Goal: Task Accomplishment & Management: Manage account settings

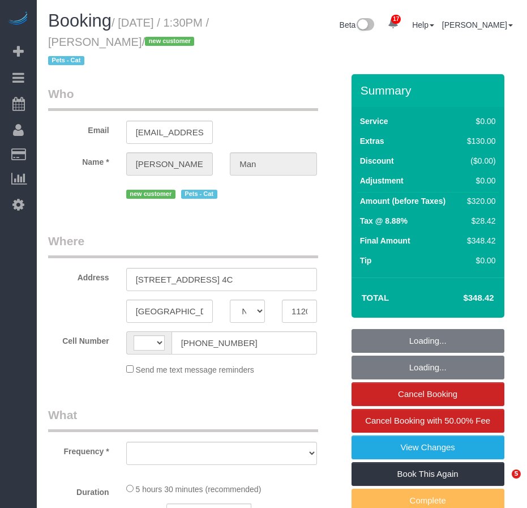
select select "NY"
select select "object:534"
select select "1"
select select "2"
select select "number:89"
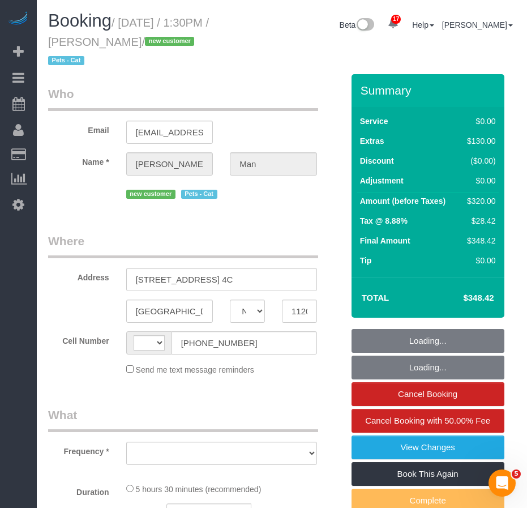
select select "number:90"
select select "number:14"
select select "number:5"
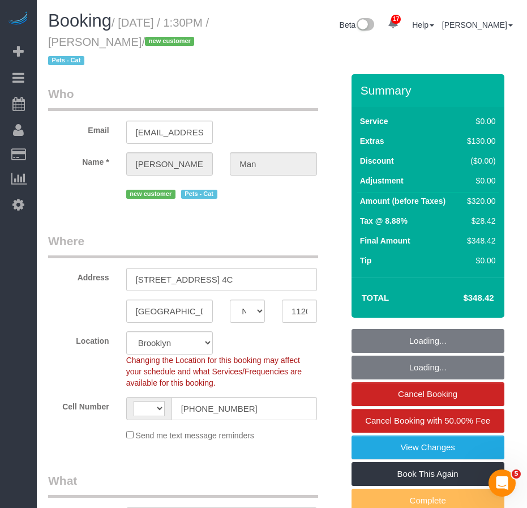
select select "object:1035"
select select "string:[GEOGRAPHIC_DATA]"
select select "string:stripe-pm_1S6hDp4VGloSiKo7xYDNtzHr"
select select "1"
select select "2"
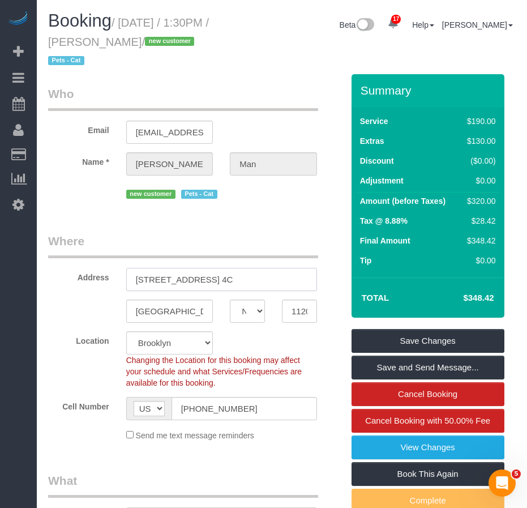
click at [191, 285] on input "[STREET_ADDRESS] 4C" at bounding box center [221, 279] width 191 height 23
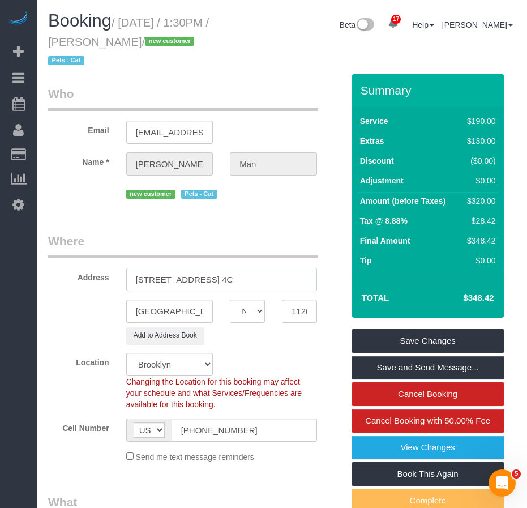
drag, startPoint x: 137, startPoint y: 282, endPoint x: 241, endPoint y: 284, distance: 103.6
click at [241, 284] on input "[STREET_ADDRESS] 4C" at bounding box center [221, 279] width 191 height 23
type input "[STREET_ADDRESS] 4C"
click at [300, 314] on input "11205" at bounding box center [299, 310] width 35 height 23
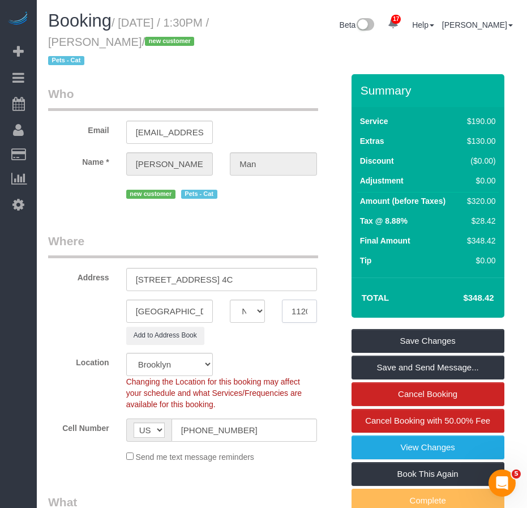
click at [300, 314] on input "11205" at bounding box center [299, 310] width 35 height 23
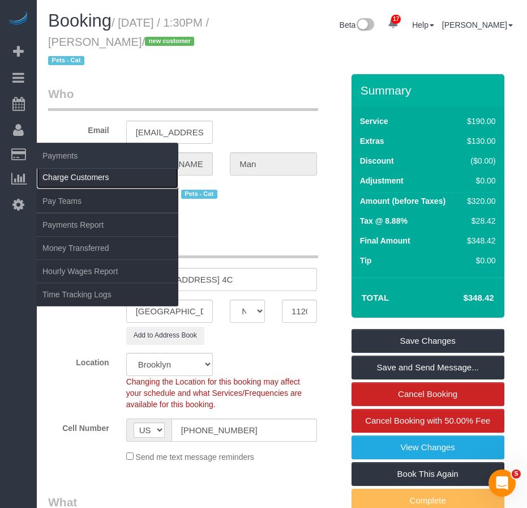
click at [51, 179] on link "Charge Customers" at bounding box center [108, 177] width 142 height 23
select select
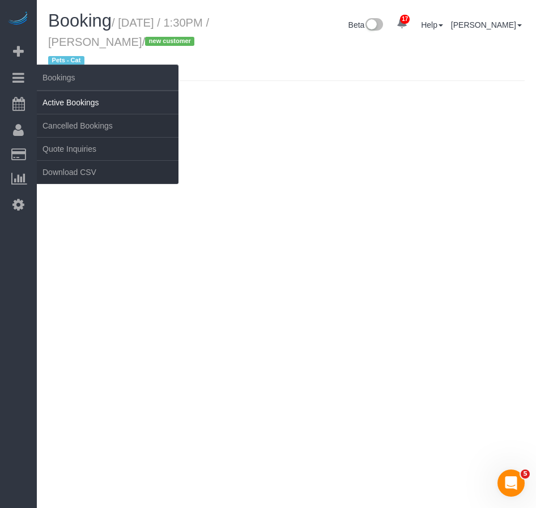
select select "NY"
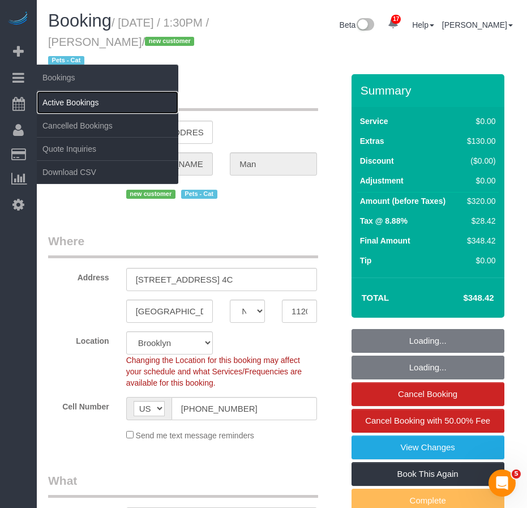
select select "object:5031"
click at [48, 99] on link "Active Bookings" at bounding box center [108, 102] width 142 height 23
select select "string:stripe-pm_1S6hDp4VGloSiKo7xYDNtzHr"
select select "number:89"
select select "number:90"
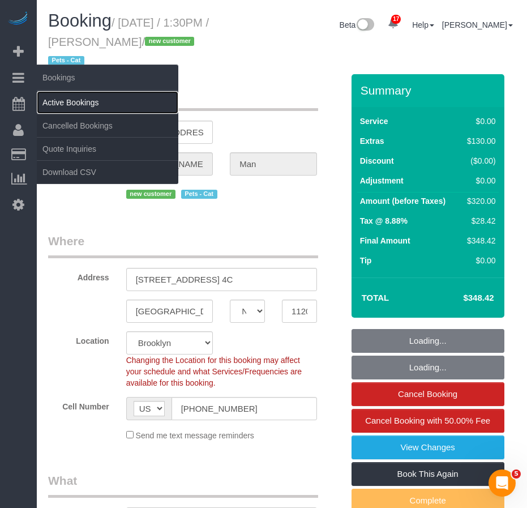
select select "number:14"
select select "number:5"
select select "1"
select select "2"
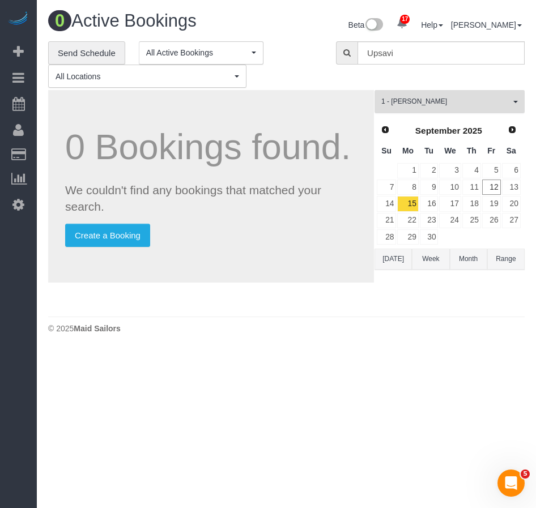
click at [459, 102] on span "1 - [PERSON_NAME]" at bounding box center [445, 102] width 129 height 10
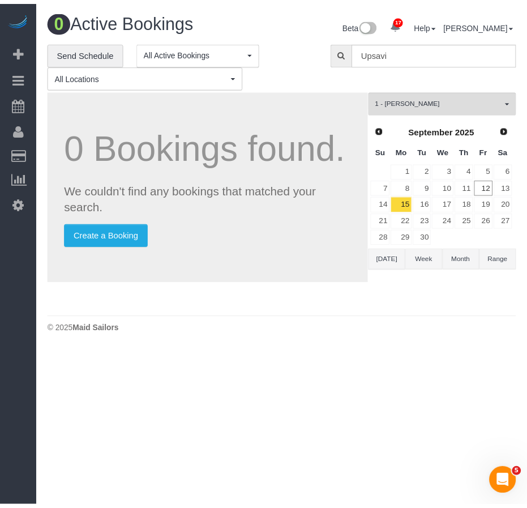
scroll to position [499, 0]
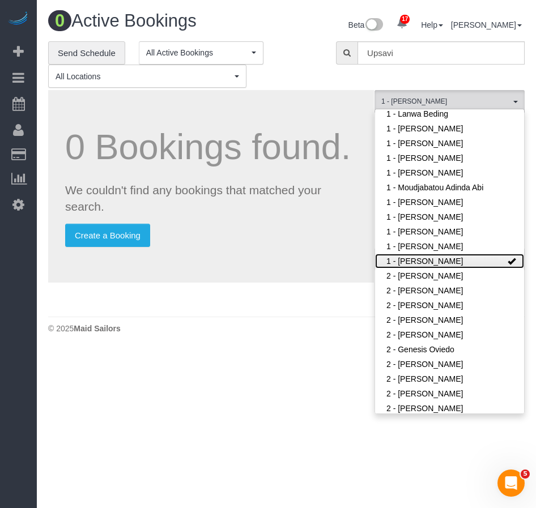
click at [460, 262] on link "1 - [PERSON_NAME]" at bounding box center [449, 261] width 149 height 15
click at [331, 317] on footer "© 2025 Maid Sailors" at bounding box center [286, 327] width 476 height 23
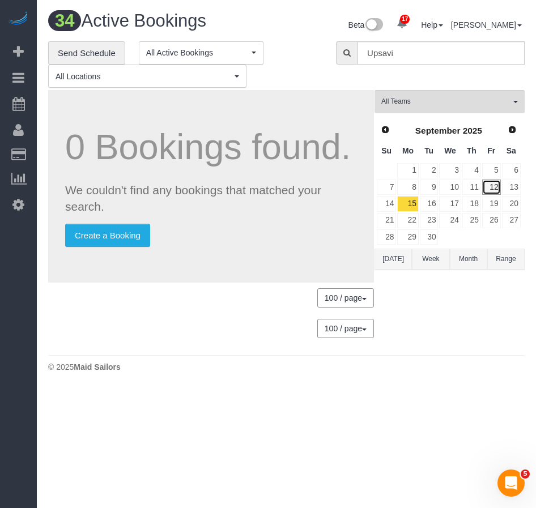
click at [492, 187] on tr "7 8 9 10 11 12 13" at bounding box center [448, 187] width 145 height 16
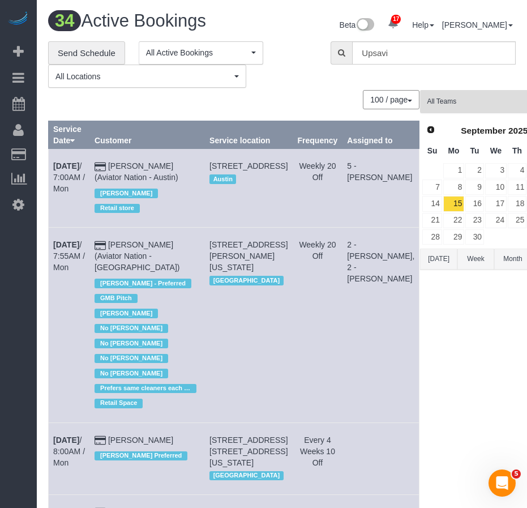
click at [427, 100] on span "All Teams" at bounding box center [490, 102] width 127 height 10
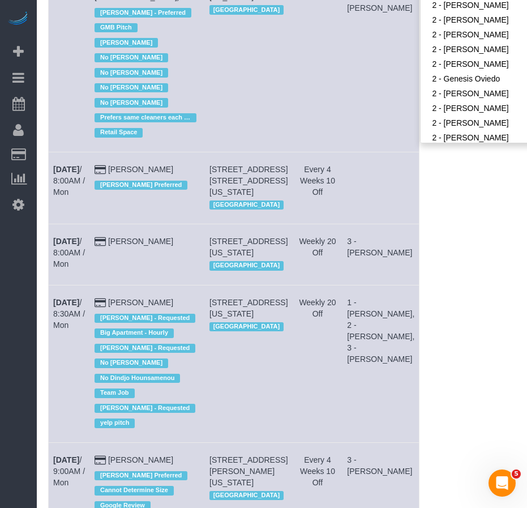
scroll to position [7, 0]
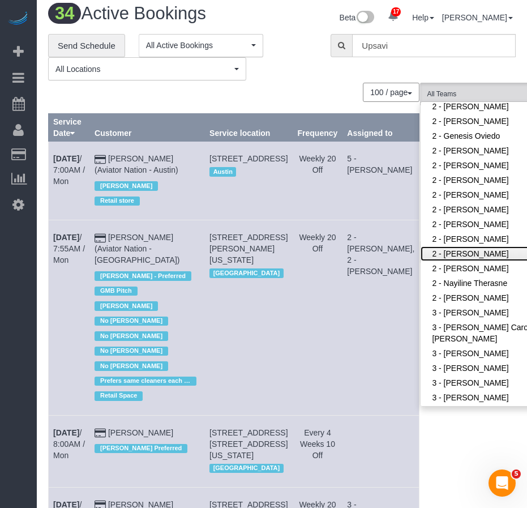
click at [423, 256] on link "2 - [PERSON_NAME]" at bounding box center [494, 253] width 147 height 15
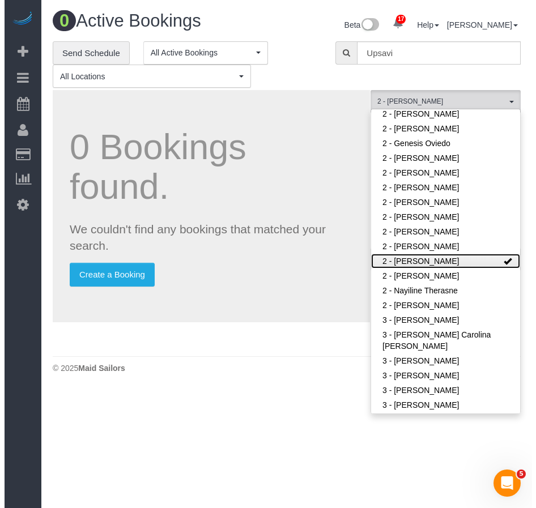
scroll to position [0, 0]
